Goal: Task Accomplishment & Management: Use online tool/utility

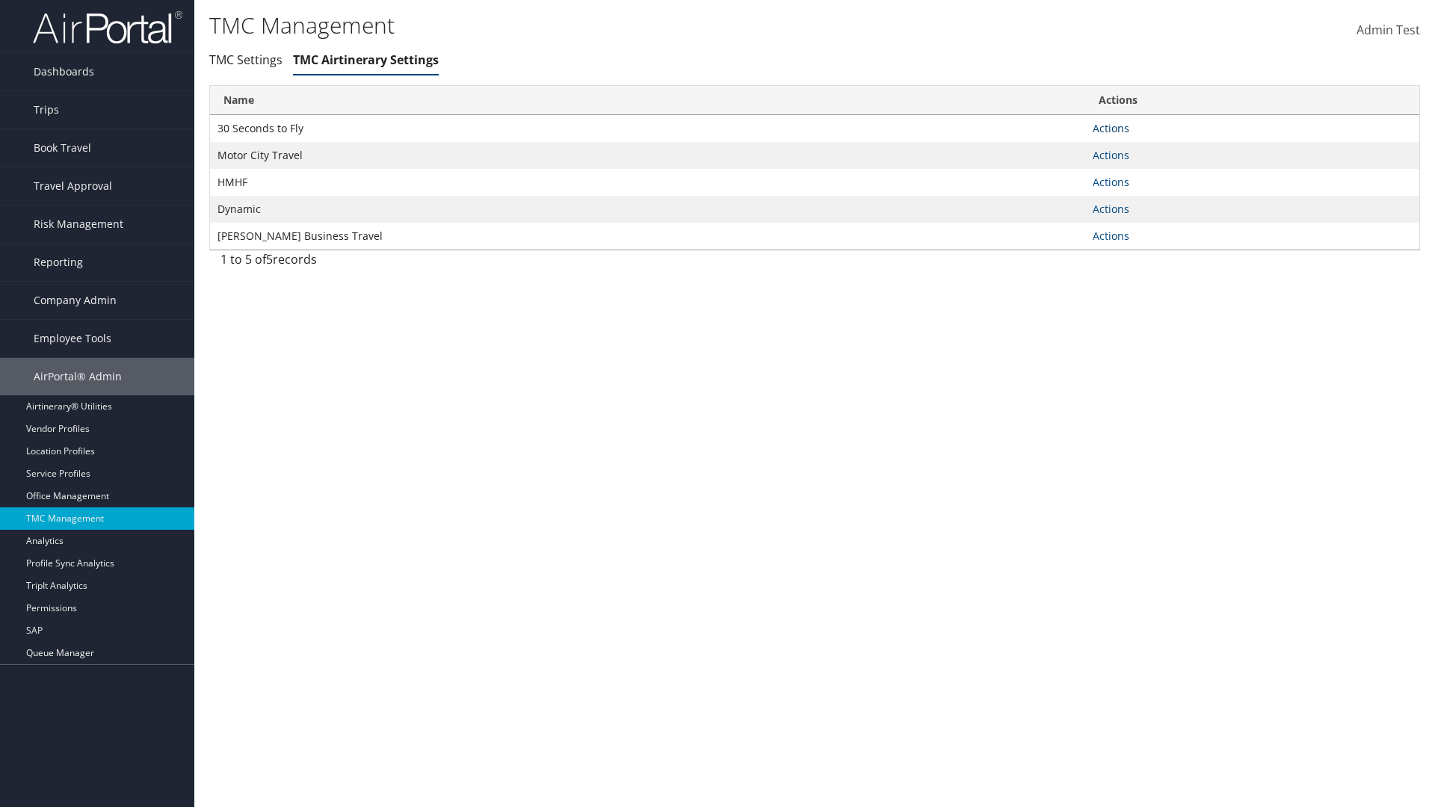
click at [1109, 128] on link "Actions" at bounding box center [1110, 128] width 37 height 14
click at [1058, 200] on link "Manage Air notes" at bounding box center [1063, 200] width 137 height 25
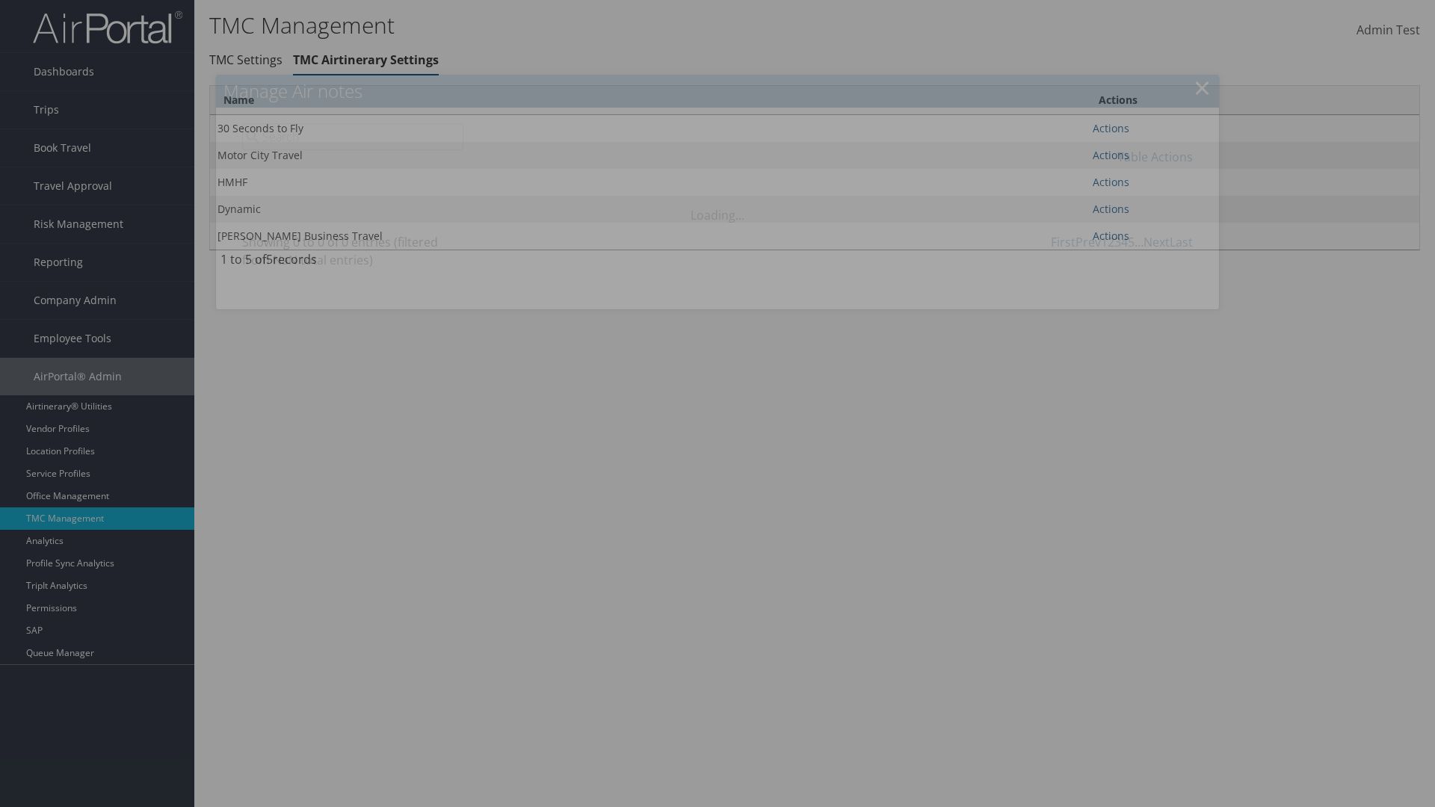
click at [1157, 156] on link "Table Actions" at bounding box center [1154, 157] width 75 height 16
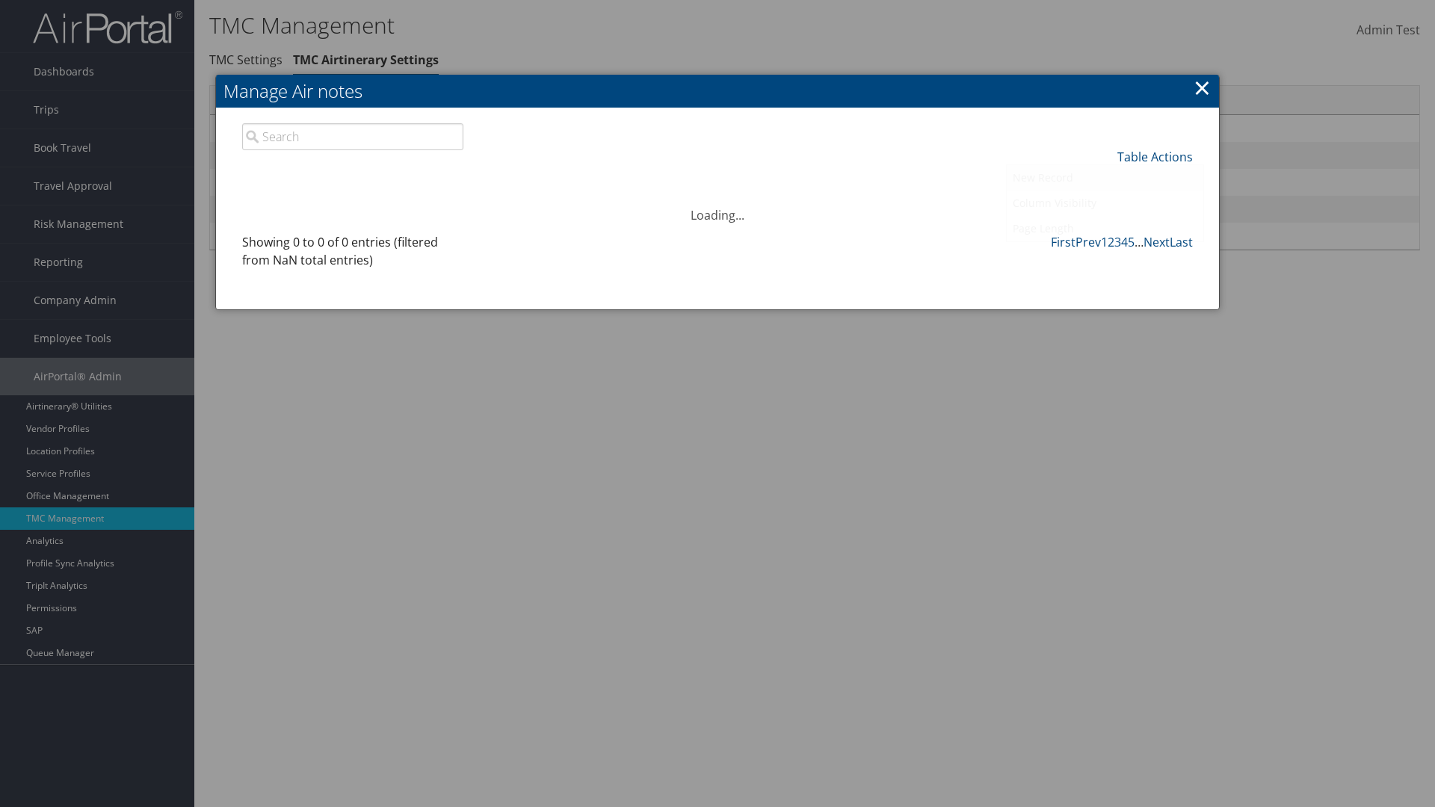
click at [1102, 177] on link "New Record" at bounding box center [1104, 177] width 197 height 25
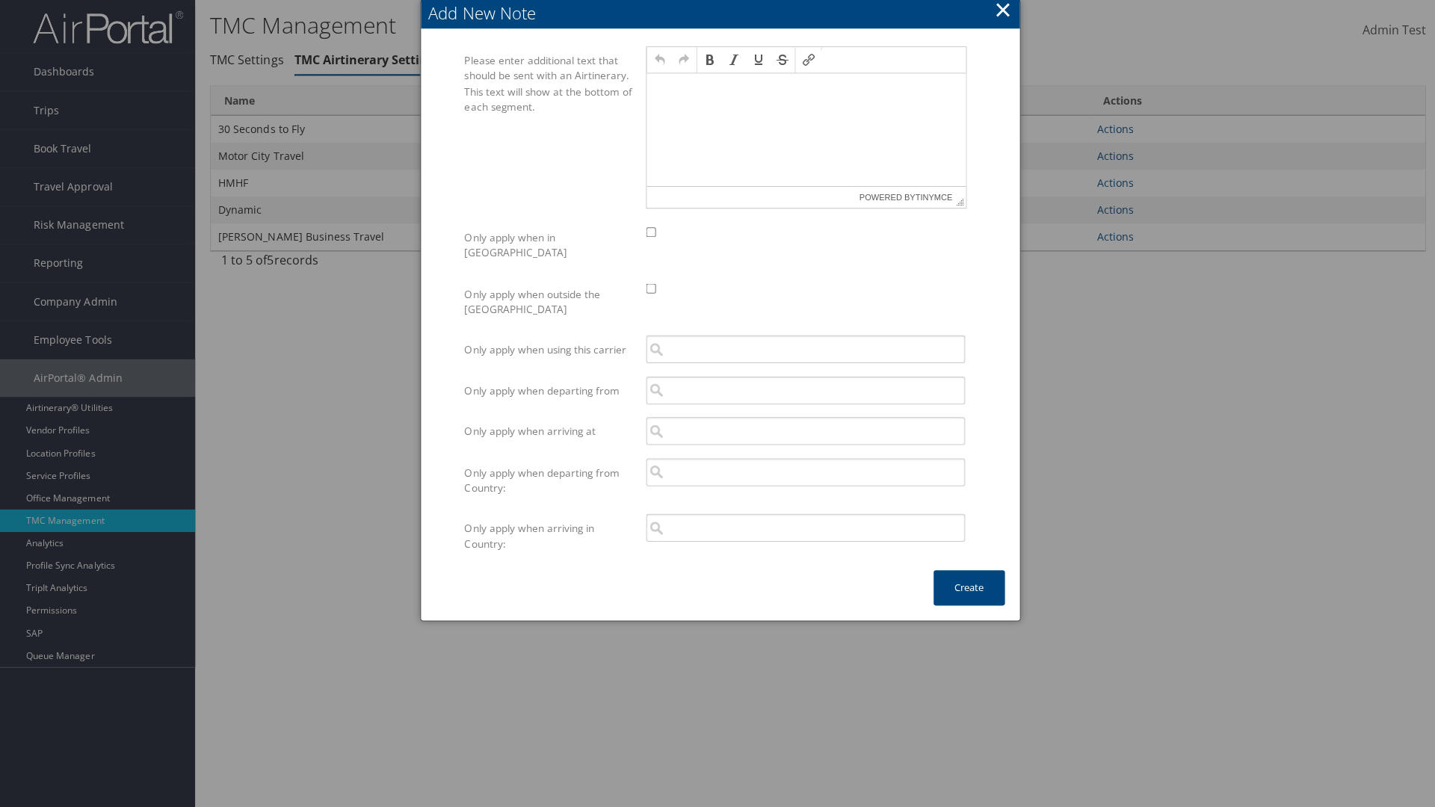
click at [805, 90] on p at bounding box center [805, 88] width 306 height 12
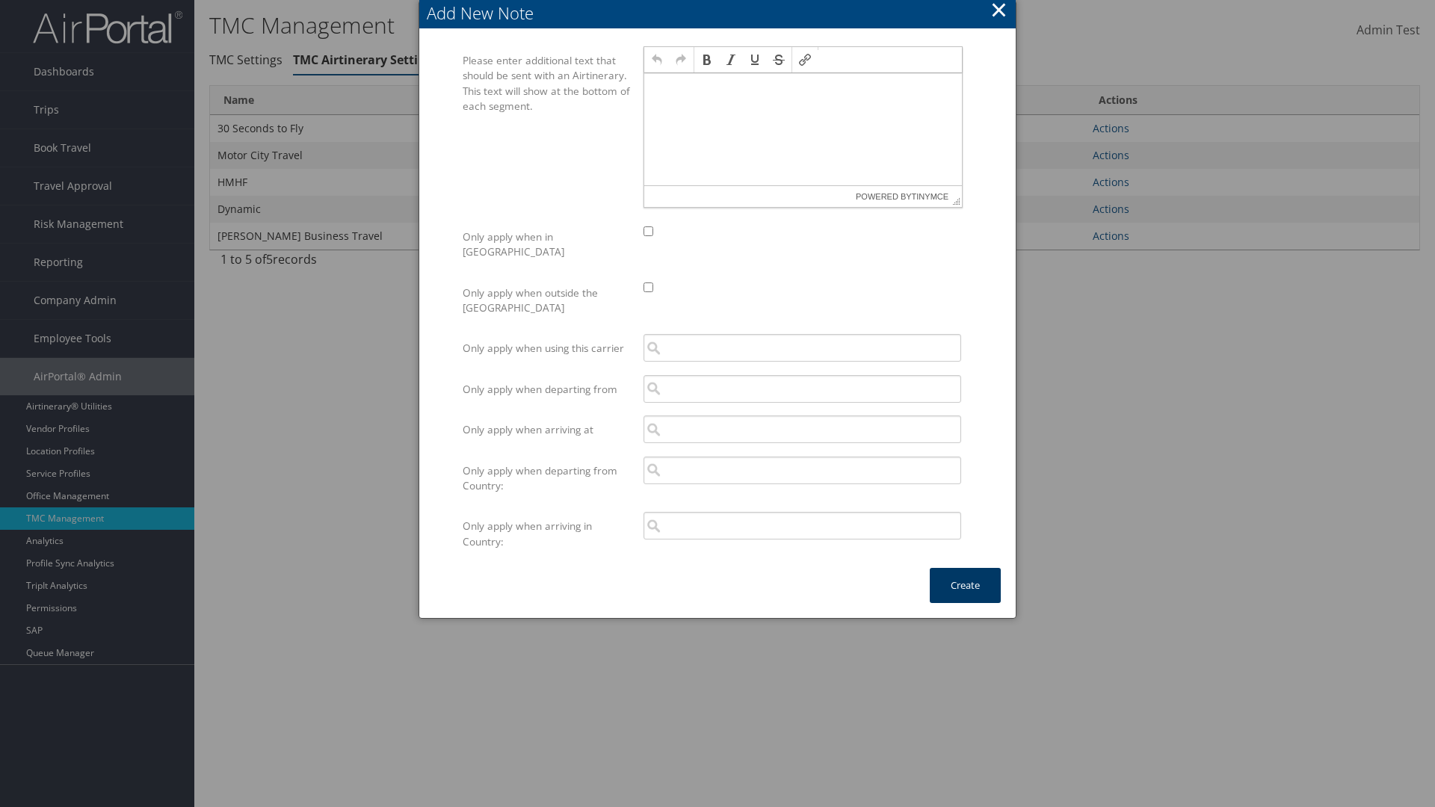
click at [965, 568] on button "Create" at bounding box center [965, 585] width 71 height 35
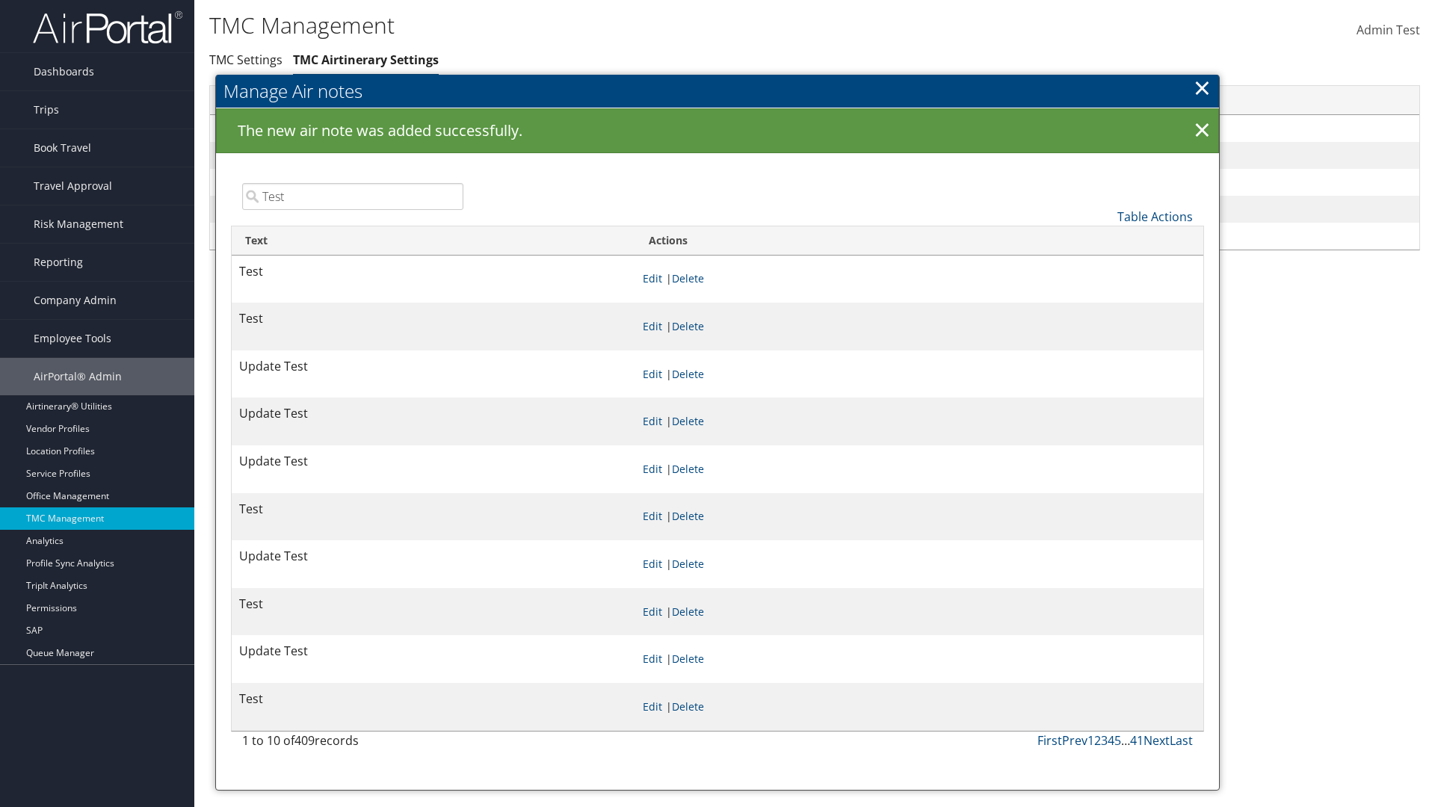
type input "Test"
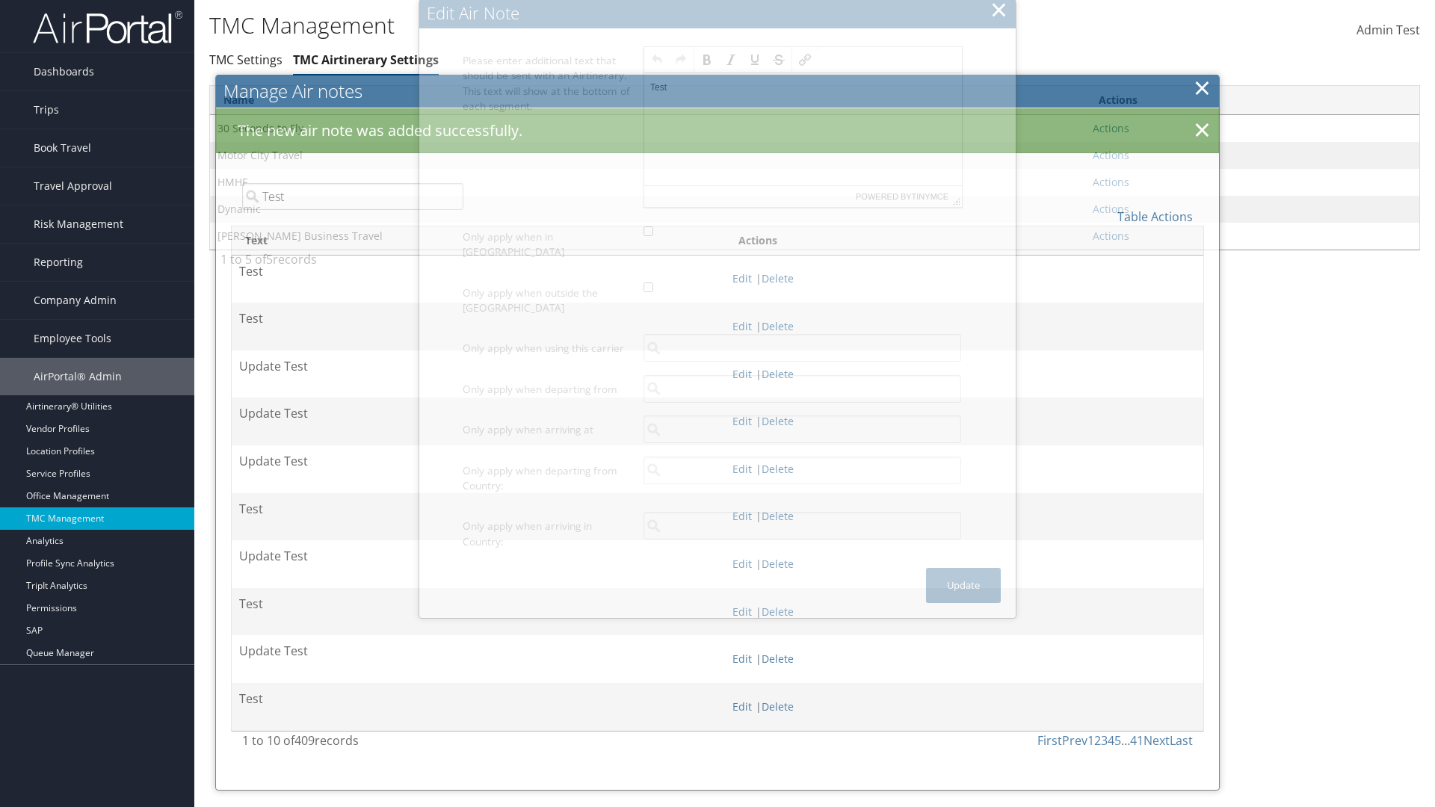
click at [803, 90] on p "Test" at bounding box center [803, 87] width 306 height 12
click at [964, 568] on button "Update" at bounding box center [963, 585] width 75 height 35
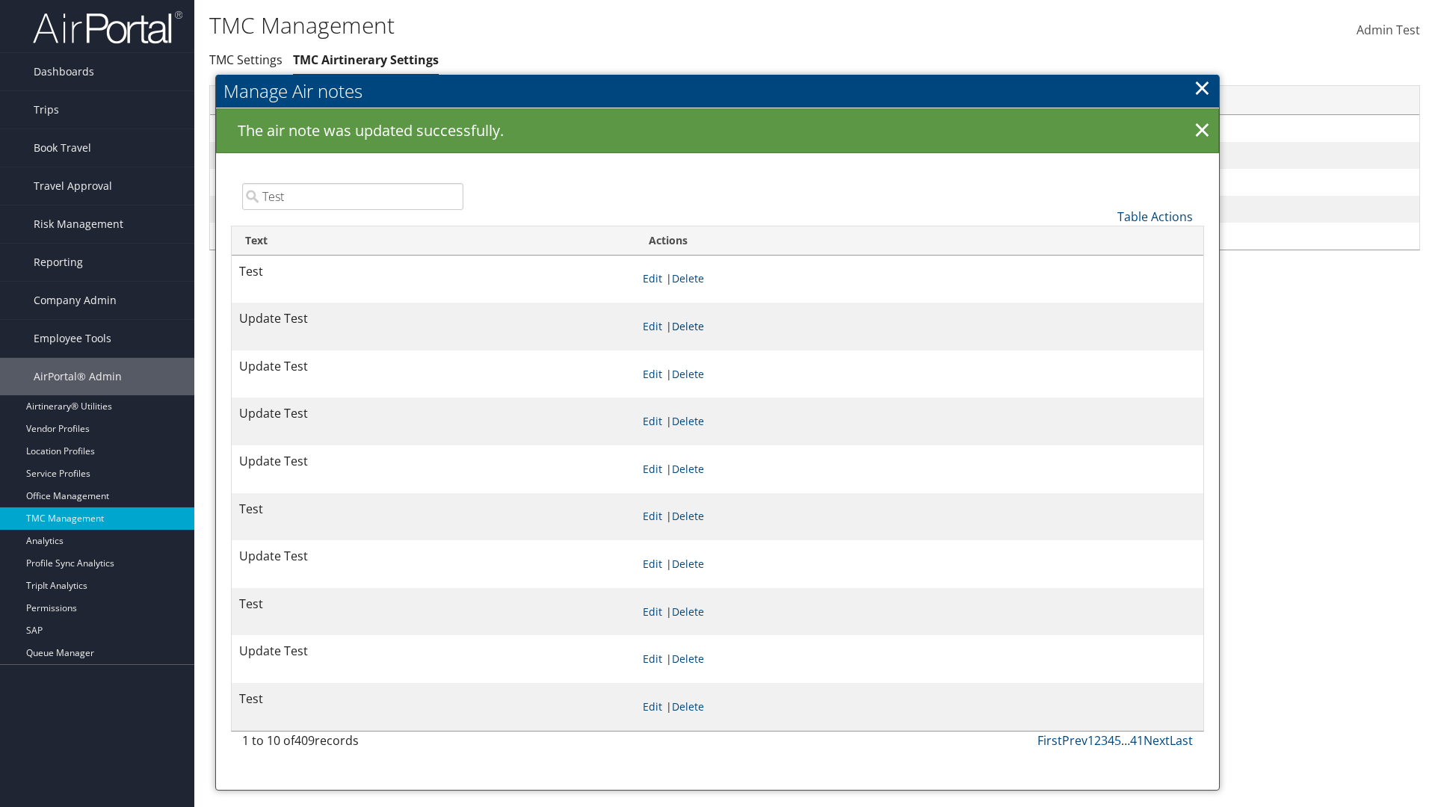
click at [704, 326] on link "Delete" at bounding box center [688, 326] width 32 height 14
